Goal: Information Seeking & Learning: Learn about a topic

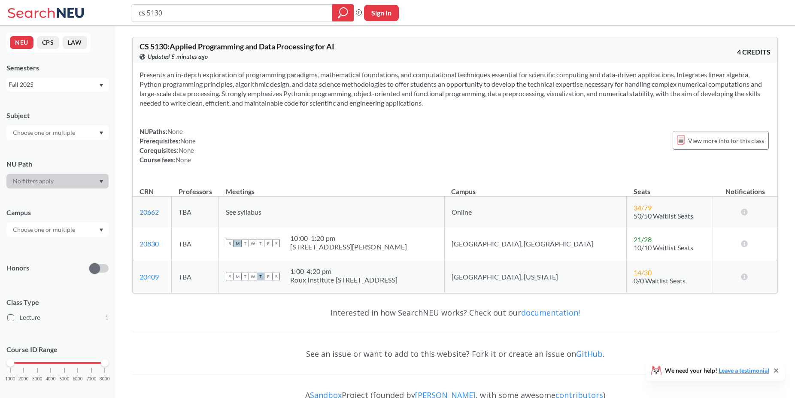
click at [248, 14] on input "cs 5130" at bounding box center [232, 13] width 188 height 15
click at [247, 14] on input "cs 5130" at bounding box center [232, 13] width 188 height 15
click at [242, 14] on input "cs 5130" at bounding box center [232, 13] width 188 height 15
type input "c"
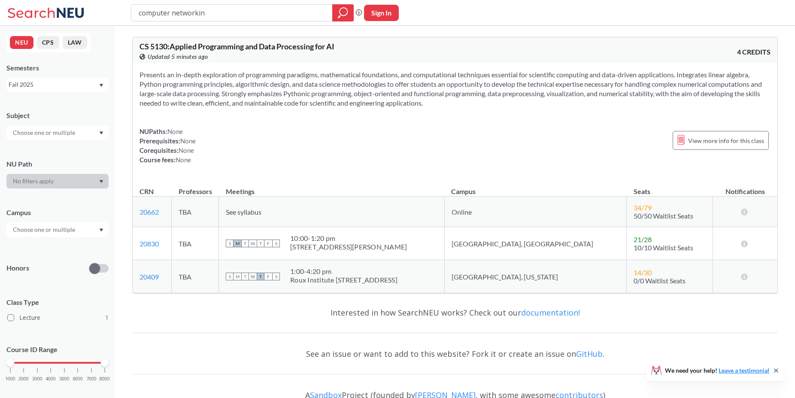
type input "computer networking"
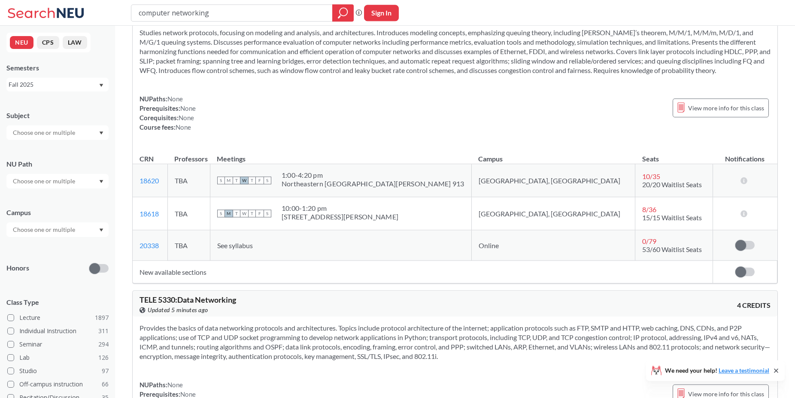
scroll to position [44, 0]
drag, startPoint x: 225, startPoint y: 17, endPoint x: 129, endPoint y: 15, distance: 96.2
click at [138, 15] on input "computer networking" at bounding box center [232, 13] width 188 height 15
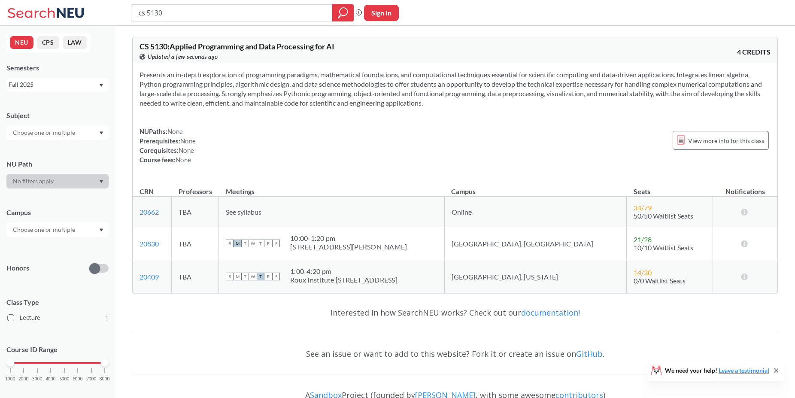
drag, startPoint x: 139, startPoint y: 74, endPoint x: 448, endPoint y: 105, distance: 311.0
click at [448, 105] on div "Presents an in-depth exploration of programming paradigms, mathematical foundat…" at bounding box center [455, 120] width 645 height 115
click at [459, 108] on div "Presents an in-depth exploration of programming paradigms, mathematical foundat…" at bounding box center [455, 120] width 645 height 115
drag, startPoint x: 442, startPoint y: 103, endPoint x: 130, endPoint y: 79, distance: 312.5
click at [132, 70] on div "CS 5130 : Applied Programming and Data Processing for AI View this course on Ba…" at bounding box center [454, 165] width 645 height 270
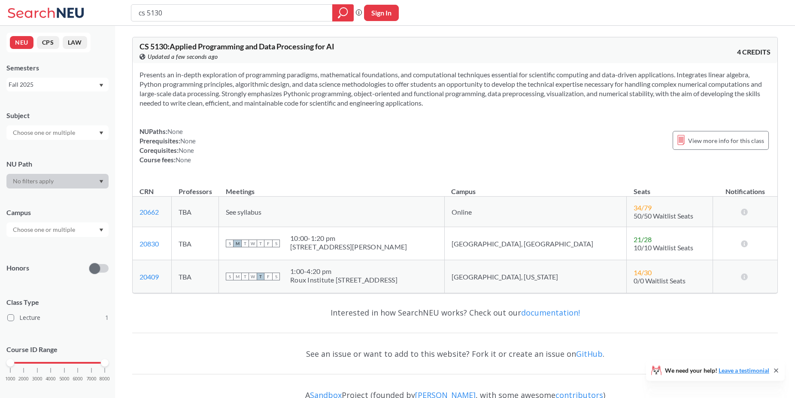
click at [424, 118] on div "Presents an in-depth exploration of programming paradigms, mathematical foundat…" at bounding box center [455, 120] width 645 height 115
drag, startPoint x: 139, startPoint y: 74, endPoint x: 589, endPoint y: 110, distance: 452.0
click at [589, 110] on div "Presents an in-depth exploration of programming paradigms, mathematical foundat…" at bounding box center [455, 120] width 645 height 115
click at [452, 139] on div "NUPaths: None Prerequisites: None Corequisites: None Course fees: None View mor…" at bounding box center [454, 146] width 631 height 38
click at [191, 12] on input "cs 5130" at bounding box center [232, 13] width 188 height 15
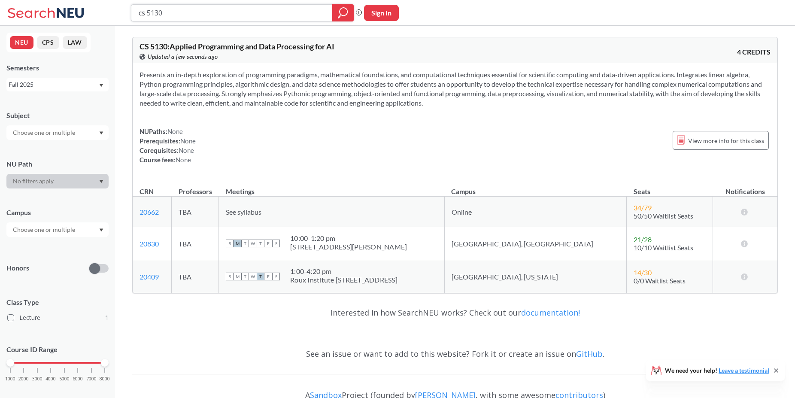
click at [191, 12] on input "cs 5130" at bounding box center [232, 13] width 188 height 15
click at [196, 15] on input "cs 5130" at bounding box center [232, 13] width 188 height 15
type input "cs 5200"
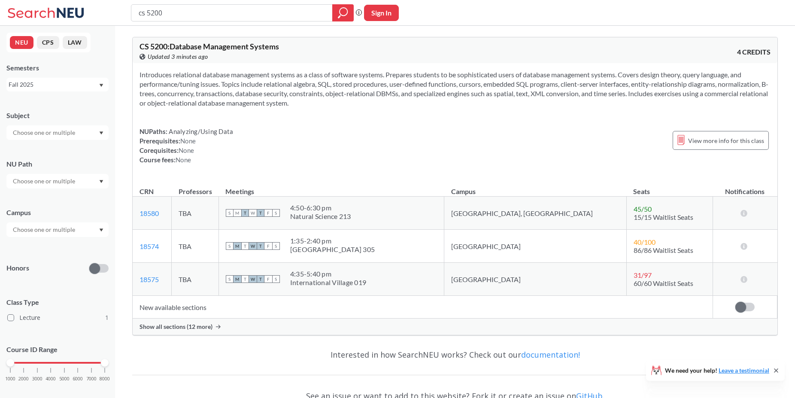
click at [212, 330] on div "Show all sections (12 more)" at bounding box center [455, 326] width 645 height 16
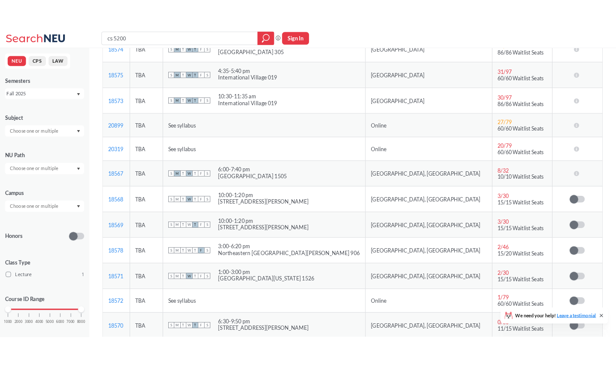
scroll to position [471, 0]
